Goal: Book appointment/travel/reservation

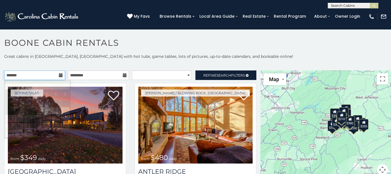
click at [28, 78] on input "text" at bounding box center [34, 75] width 61 height 10
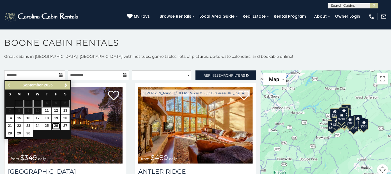
click at [54, 124] on link "26" at bounding box center [56, 125] width 9 height 7
type input "**********"
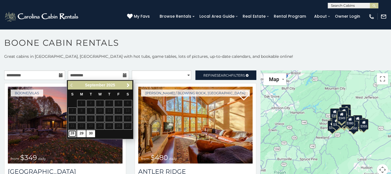
click at [73, 133] on link "28" at bounding box center [72, 133] width 9 height 7
type input "**********"
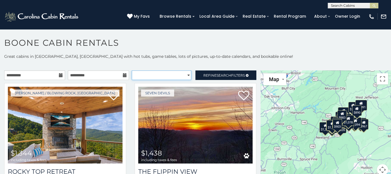
click at [181, 78] on select "**********" at bounding box center [162, 75] width 60 height 10
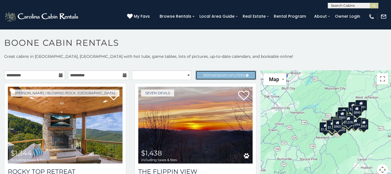
click at [198, 72] on link "Refine Search Filters" at bounding box center [225, 75] width 61 height 10
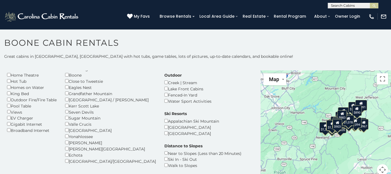
scroll to position [31, 0]
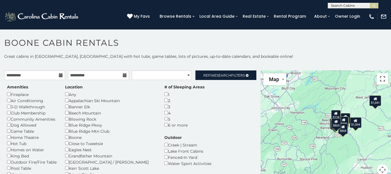
click at [380, 81] on button "Toggle fullscreen view" at bounding box center [382, 78] width 11 height 11
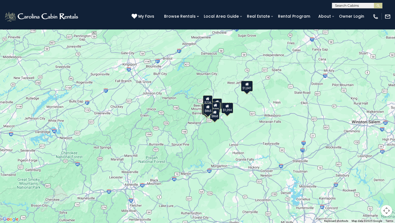
click at [386, 173] on button "Map camera controls" at bounding box center [386, 210] width 11 height 11
click at [376, 173] on button "Zoom in" at bounding box center [372, 182] width 11 height 11
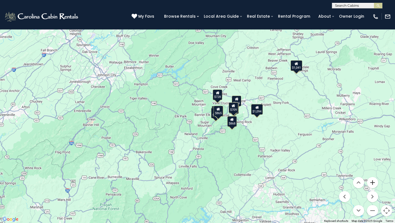
click at [374, 173] on button "Zoom in" at bounding box center [372, 182] width 11 height 11
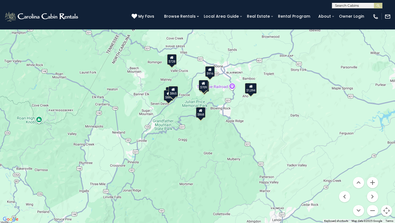
drag, startPoint x: 354, startPoint y: 164, endPoint x: 286, endPoint y: 141, distance: 72.0
click at [286, 140] on div "$1,094 $916 $633 $1,013 $709 $885 $1,041 $728 $868 $865" at bounding box center [197, 111] width 395 height 223
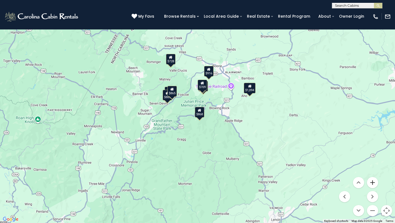
click at [374, 173] on button "Zoom in" at bounding box center [372, 182] width 11 height 11
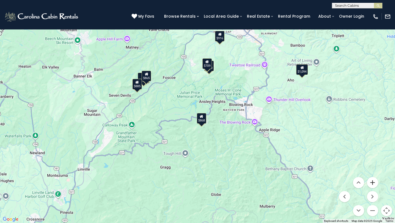
click at [374, 173] on button "Zoom in" at bounding box center [372, 182] width 11 height 11
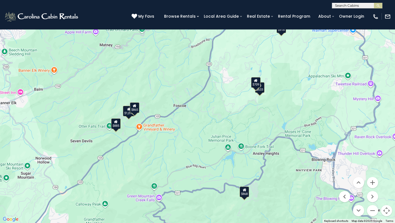
drag, startPoint x: 180, startPoint y: 98, endPoint x: 221, endPoint y: 159, distance: 73.1
click at [219, 161] on div "$1,094 $916 $633 $1,013 $709 $885 $1,041 $728 $868 $865" at bounding box center [197, 111] width 395 height 223
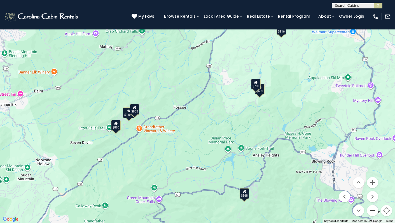
click at [372, 173] on button "Zoom out" at bounding box center [372, 210] width 11 height 11
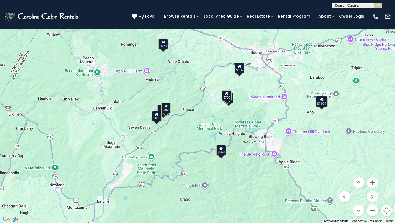
click at [241, 71] on div "$916" at bounding box center [240, 68] width 10 height 11
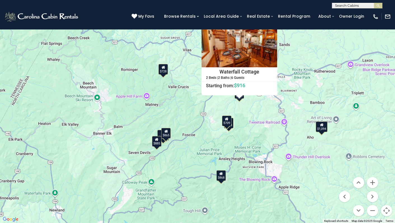
click at [271, 22] on button "Close" at bounding box center [273, 22] width 10 height 10
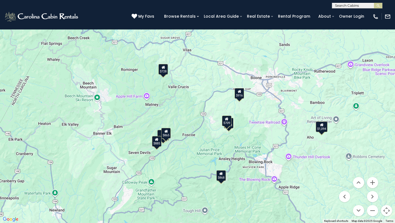
click at [166, 70] on div "$728" at bounding box center [164, 69] width 10 height 11
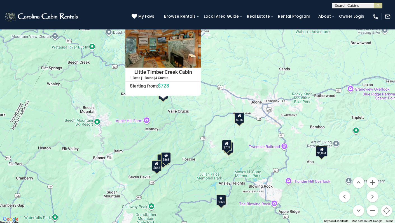
click at [195, 21] on button "Close" at bounding box center [196, 22] width 10 height 10
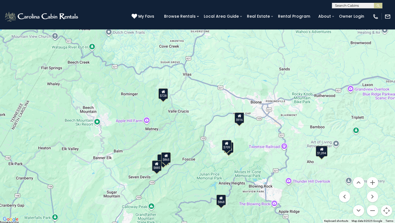
click at [168, 158] on div "$865" at bounding box center [166, 157] width 10 height 11
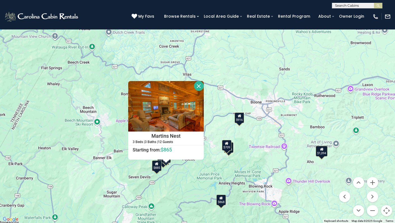
click at [199, 84] on button "Close" at bounding box center [199, 86] width 10 height 10
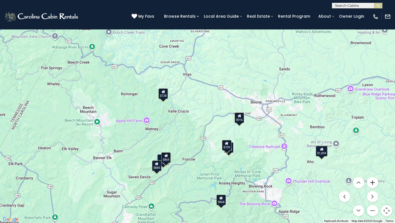
click at [372, 173] on button "Zoom in" at bounding box center [372, 182] width 11 height 11
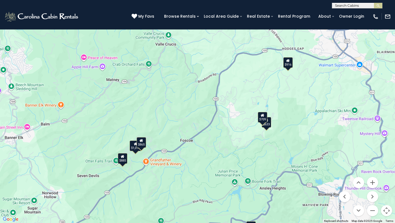
drag, startPoint x: 312, startPoint y: 191, endPoint x: 319, endPoint y: 114, distance: 77.7
click at [319, 114] on div "$1,094 $916 $633 $1,013 $709 $885 $1,041 $728 $868 $865" at bounding box center [197, 111] width 395 height 223
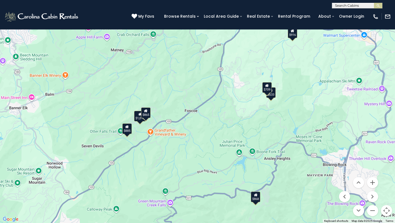
click at [270, 90] on div "$709" at bounding box center [267, 87] width 10 height 11
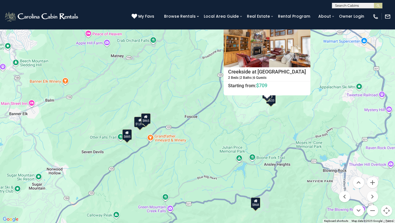
click at [303, 21] on button "Close" at bounding box center [306, 22] width 10 height 10
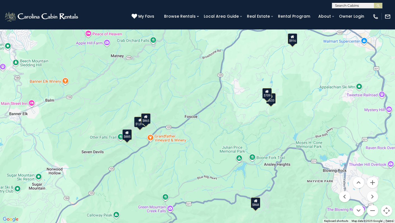
click at [274, 101] on div "$633" at bounding box center [271, 98] width 10 height 11
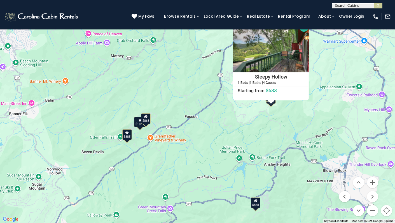
click at [303, 26] on button "Close" at bounding box center [304, 27] width 10 height 10
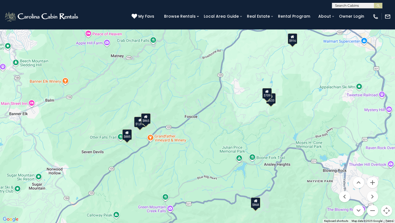
click at [140, 124] on div "$1,013" at bounding box center [140, 122] width 12 height 11
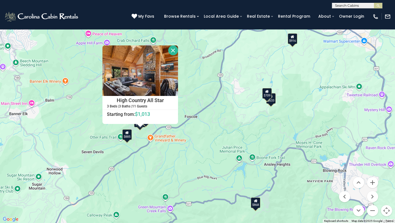
click at [171, 50] on button "Close" at bounding box center [173, 50] width 10 height 10
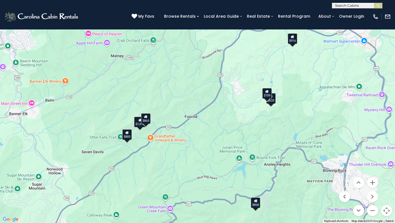
click at [133, 135] on div "$1,094 $916 $633 $1,013 $709 $885 $1,041 $728 $868 $865" at bounding box center [197, 111] width 395 height 223
click at [129, 136] on div "$885" at bounding box center [127, 134] width 10 height 11
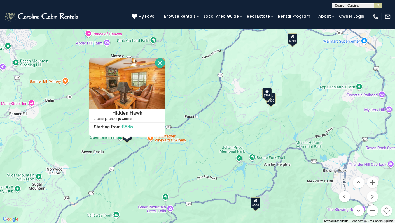
click at [160, 60] on button "Close" at bounding box center [160, 63] width 10 height 10
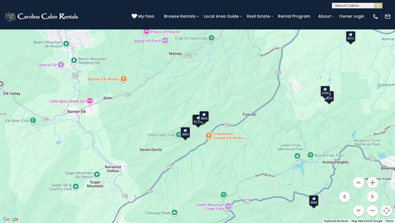
drag, startPoint x: 130, startPoint y: 92, endPoint x: 189, endPoint y: 89, distance: 59.5
click at [189, 89] on div "$1,094 $916 $633 $1,013 $709 $885 $1,041 $728 $868 $865" at bounding box center [197, 111] width 395 height 223
click at [372, 173] on button "Zoom out" at bounding box center [372, 210] width 11 height 11
